Goal: Transaction & Acquisition: Subscribe to service/newsletter

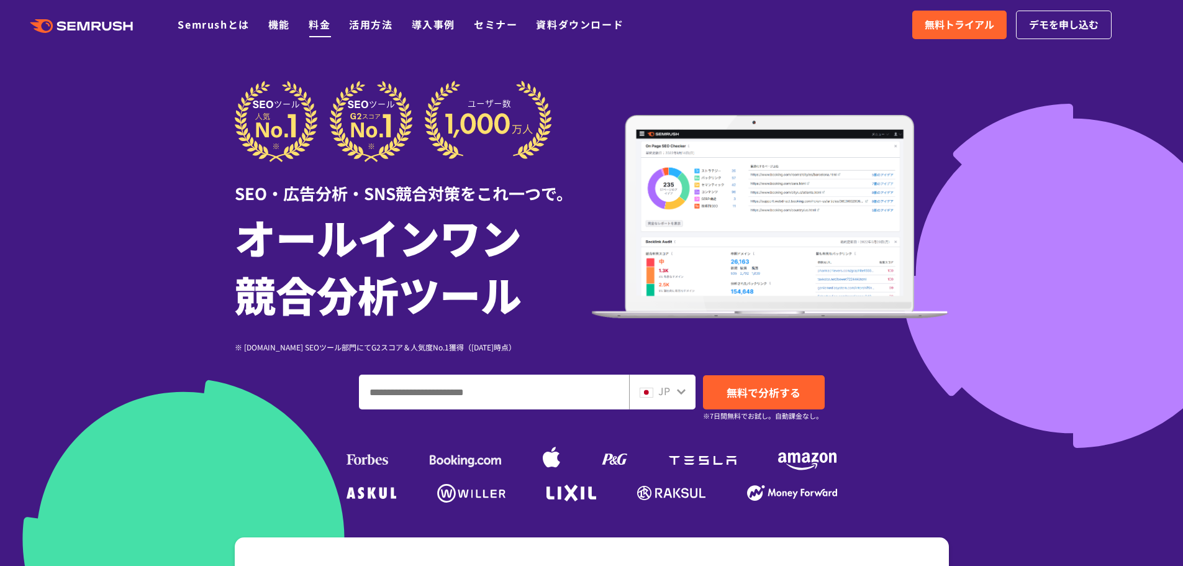
click at [309, 23] on link "料金" at bounding box center [320, 24] width 22 height 15
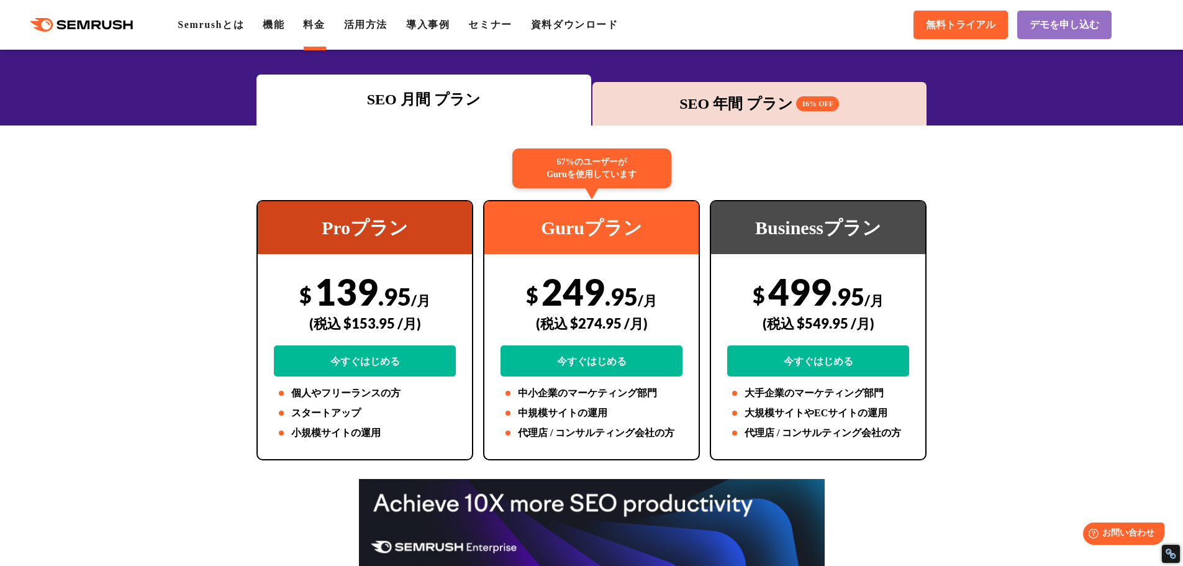
scroll to position [62, 0]
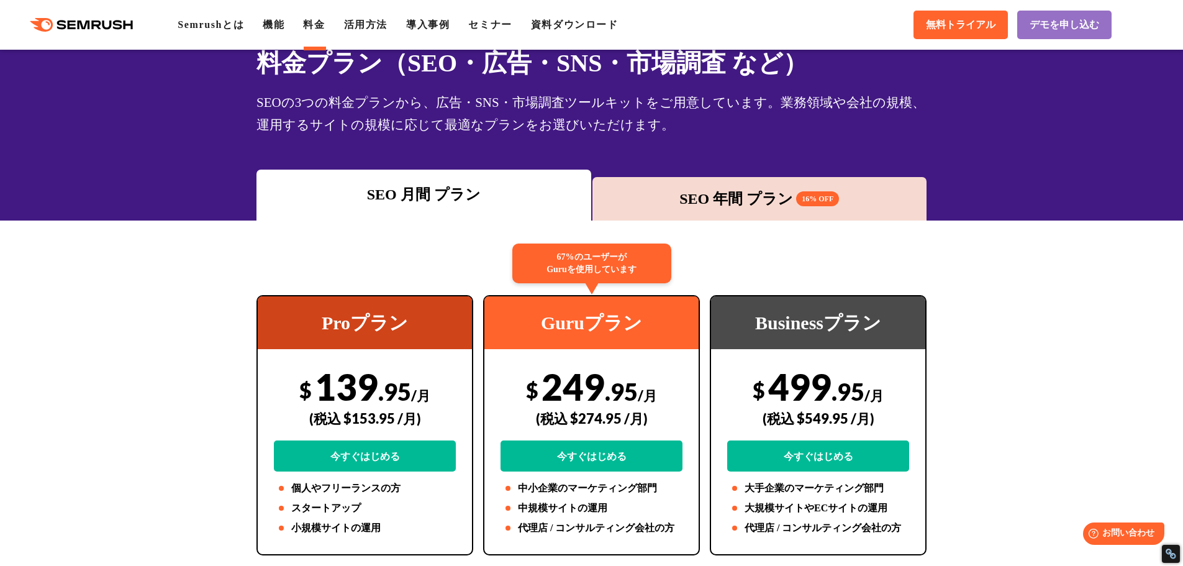
click at [702, 203] on div "SEO 年間 プラン 16% OFF" at bounding box center [760, 199] width 322 height 22
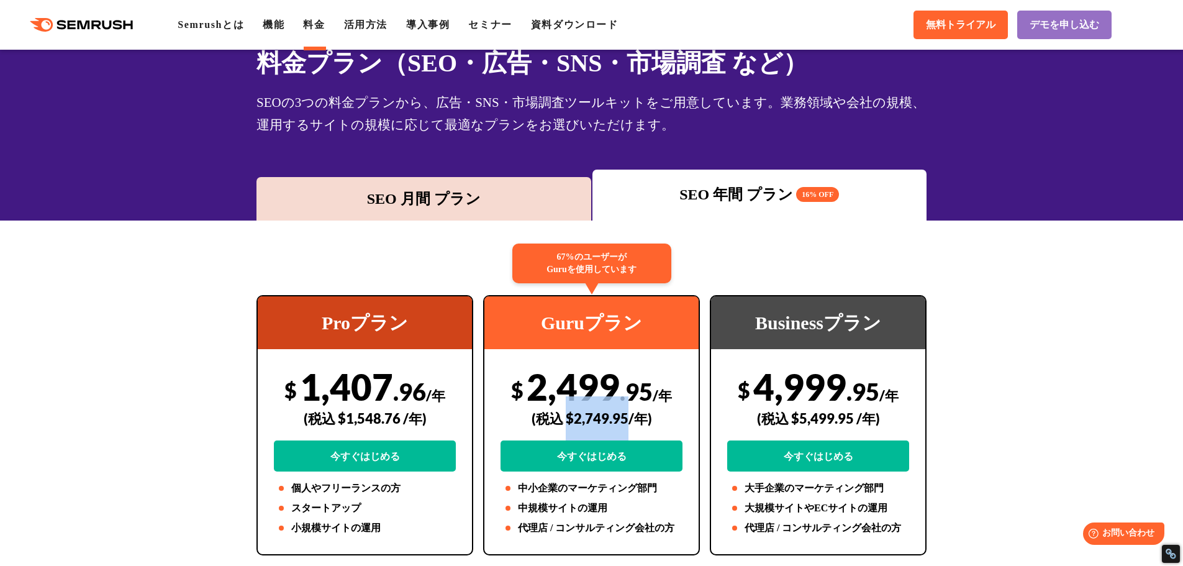
drag, startPoint x: 568, startPoint y: 417, endPoint x: 627, endPoint y: 414, distance: 59.1
click at [627, 414] on div "(税込 $2,749.95/年)" at bounding box center [592, 418] width 182 height 44
copy div "$2,749.95"
